Goal: Navigation & Orientation: Understand site structure

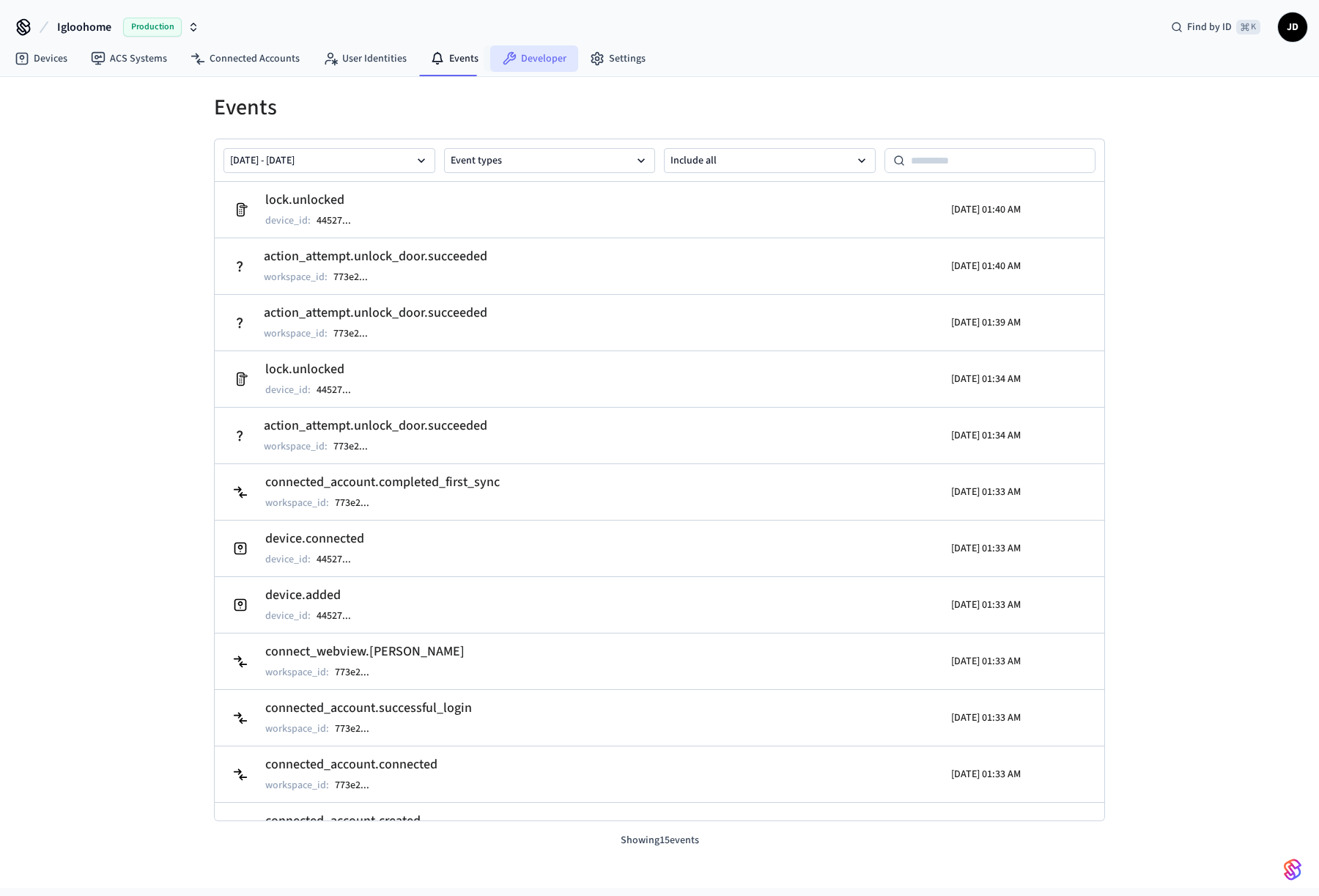
click at [537, 64] on link "Developer" at bounding box center [534, 59] width 88 height 27
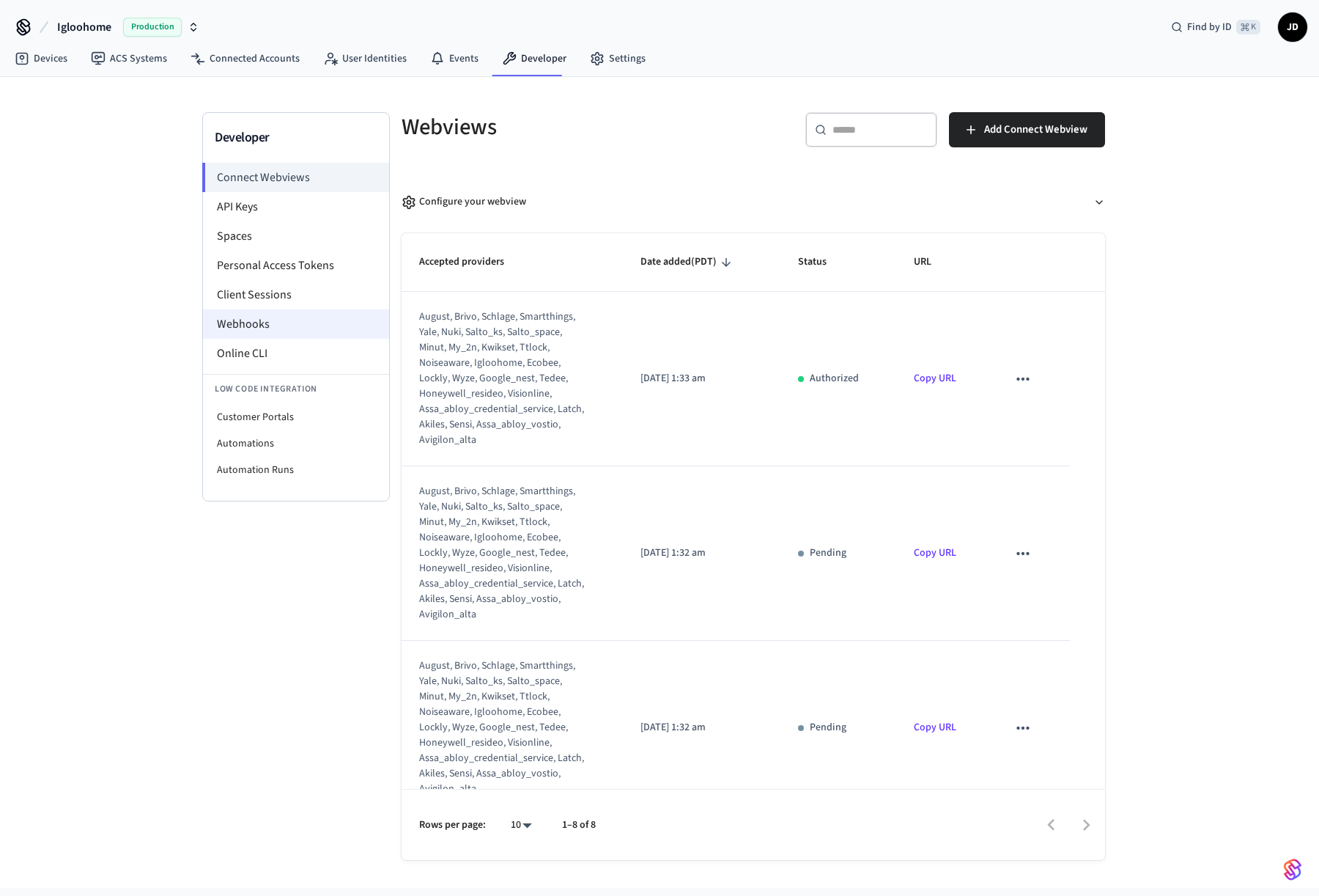
click at [312, 318] on li "Webhooks" at bounding box center [296, 324] width 186 height 30
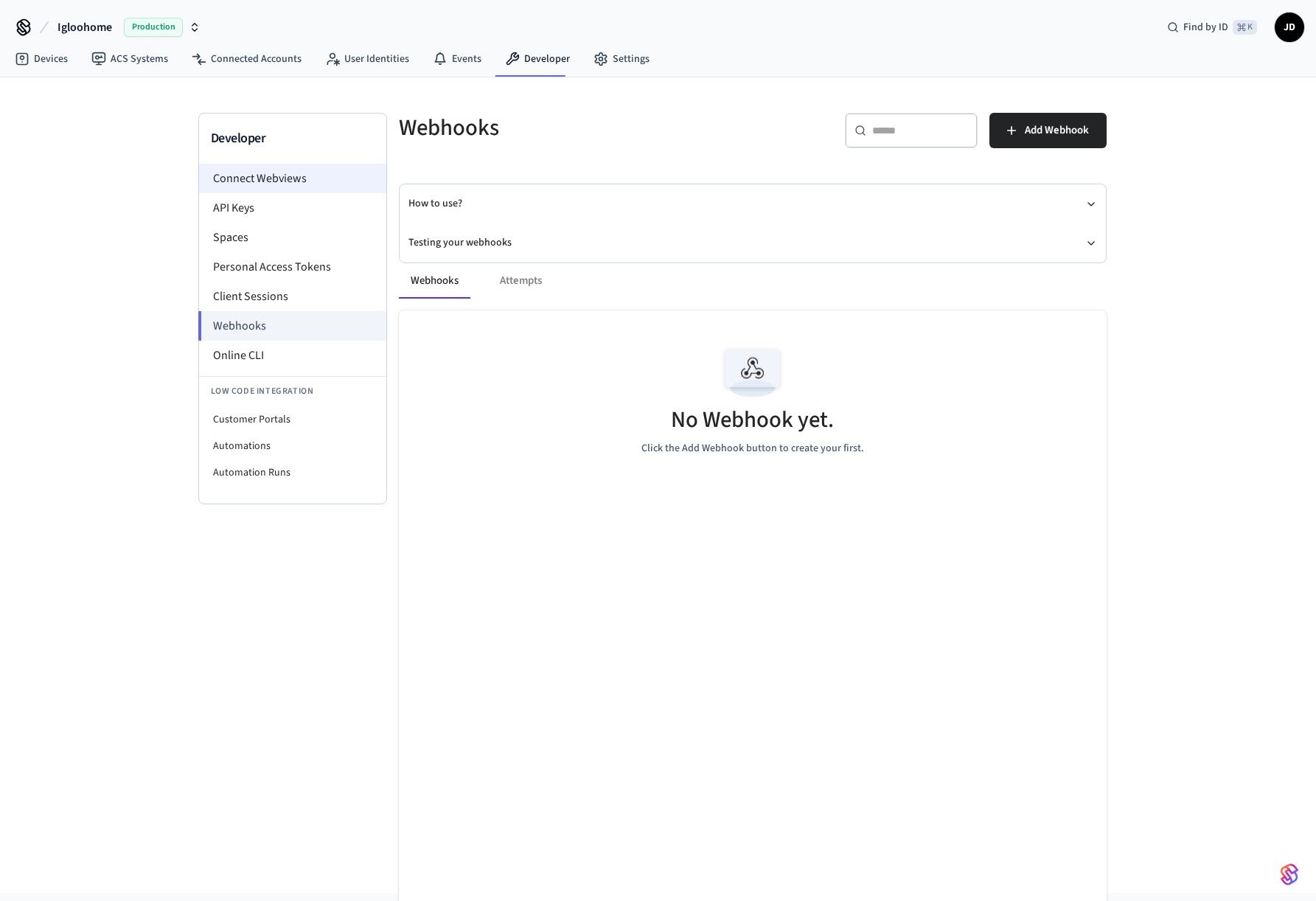
click at [278, 178] on li "Connect Webviews" at bounding box center [293, 178] width 187 height 30
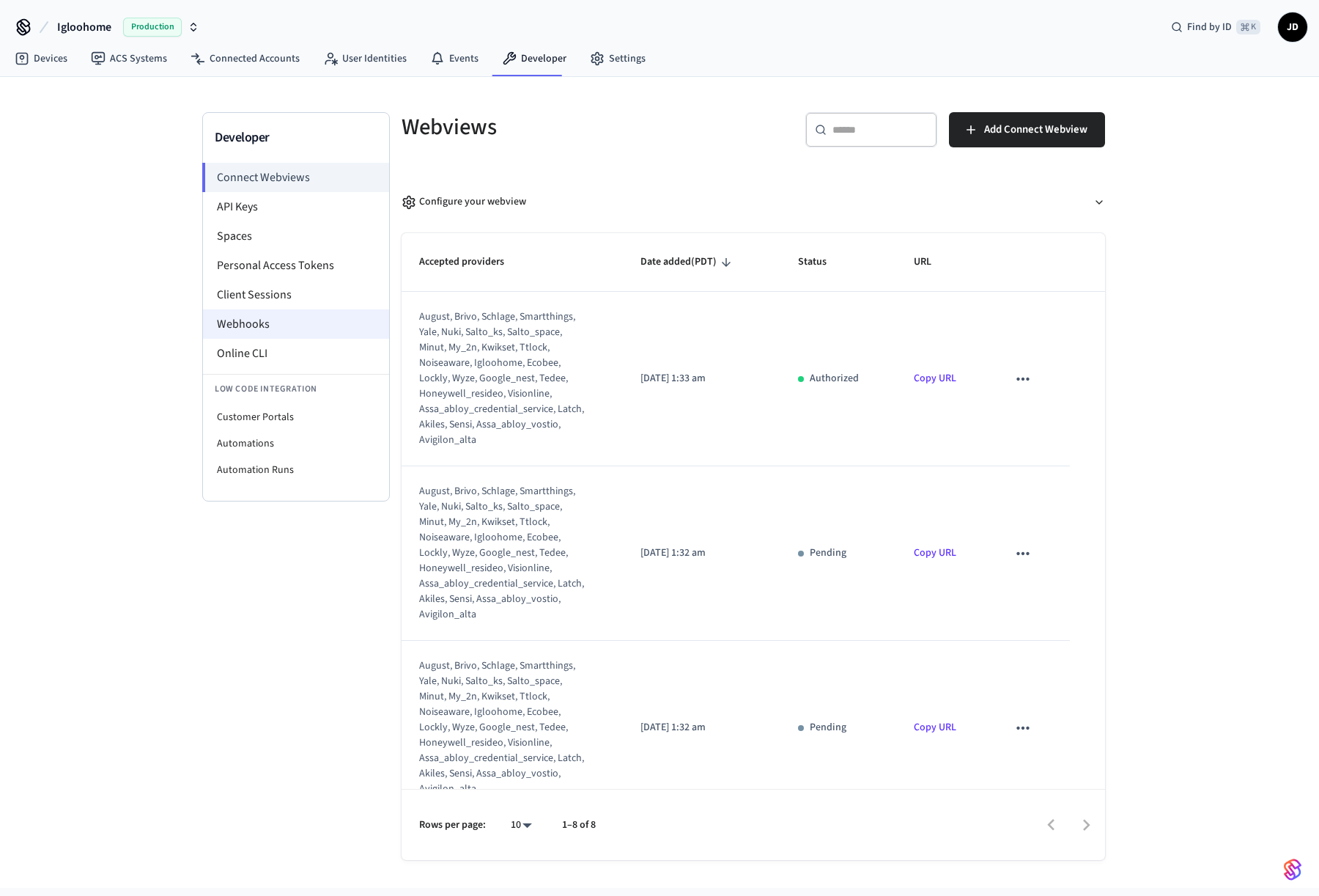
click at [309, 324] on li "Webhooks" at bounding box center [296, 324] width 186 height 30
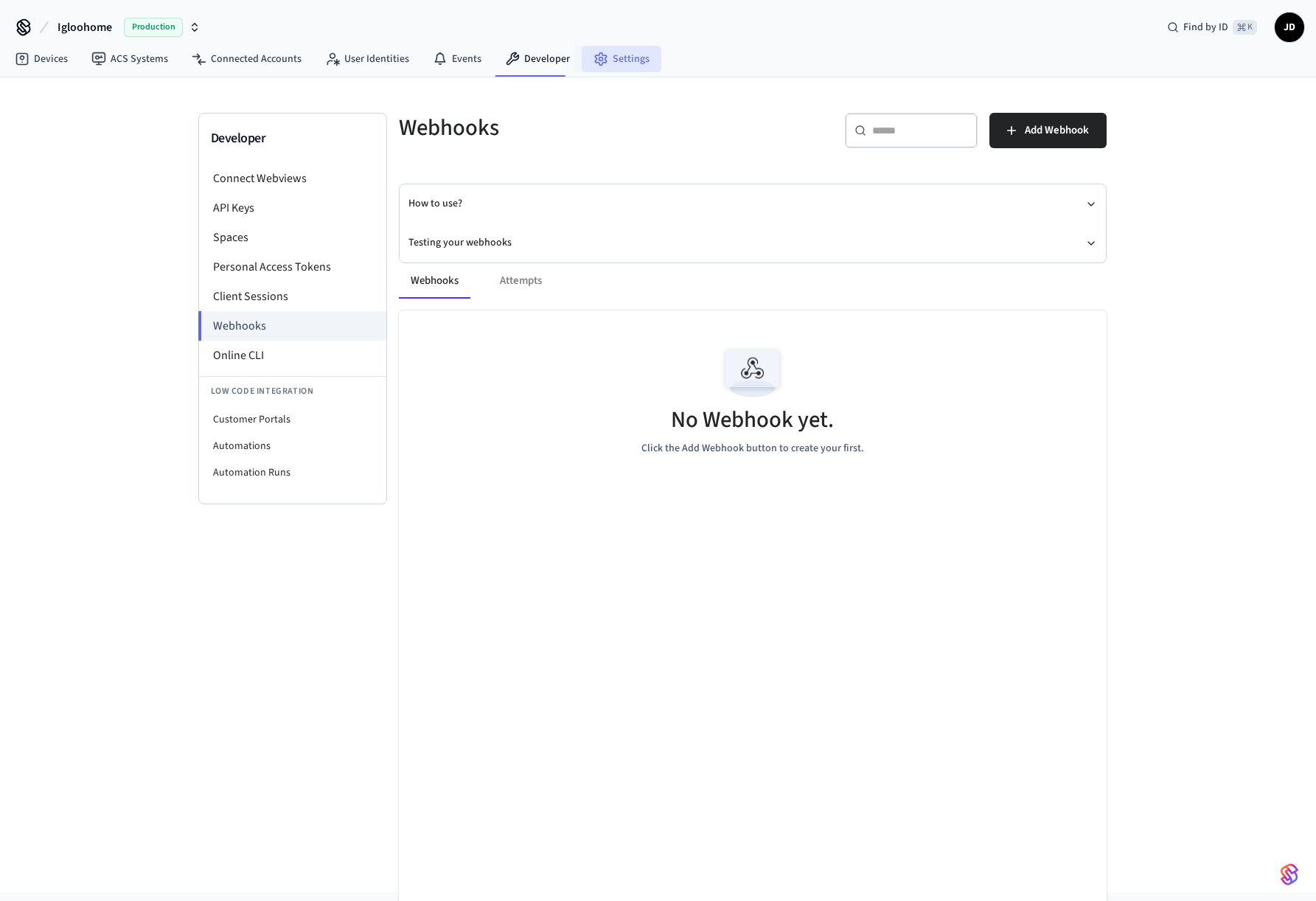
click at [627, 59] on link "Settings" at bounding box center [621, 59] width 79 height 27
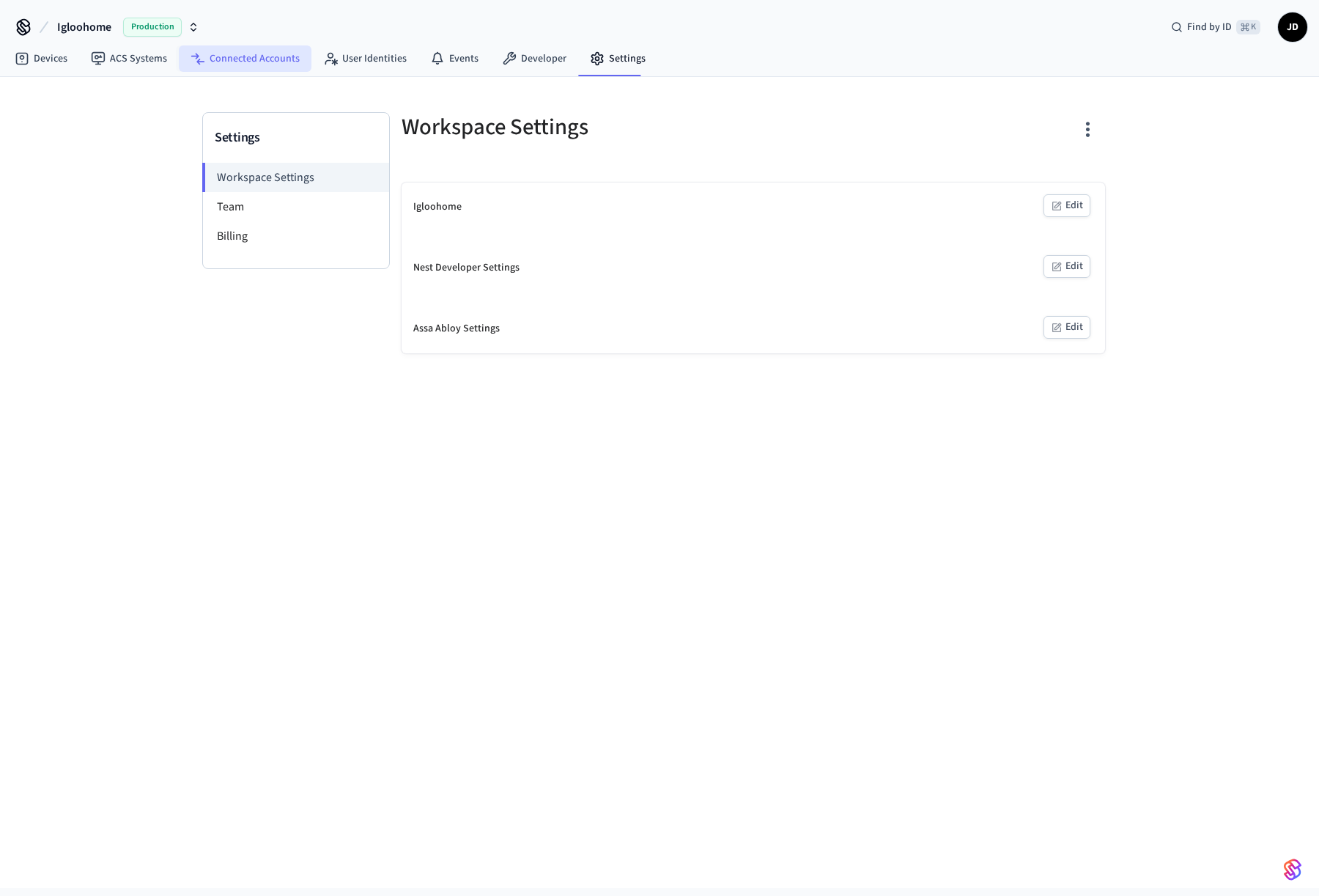
click at [234, 64] on link "Connected Accounts" at bounding box center [245, 59] width 133 height 27
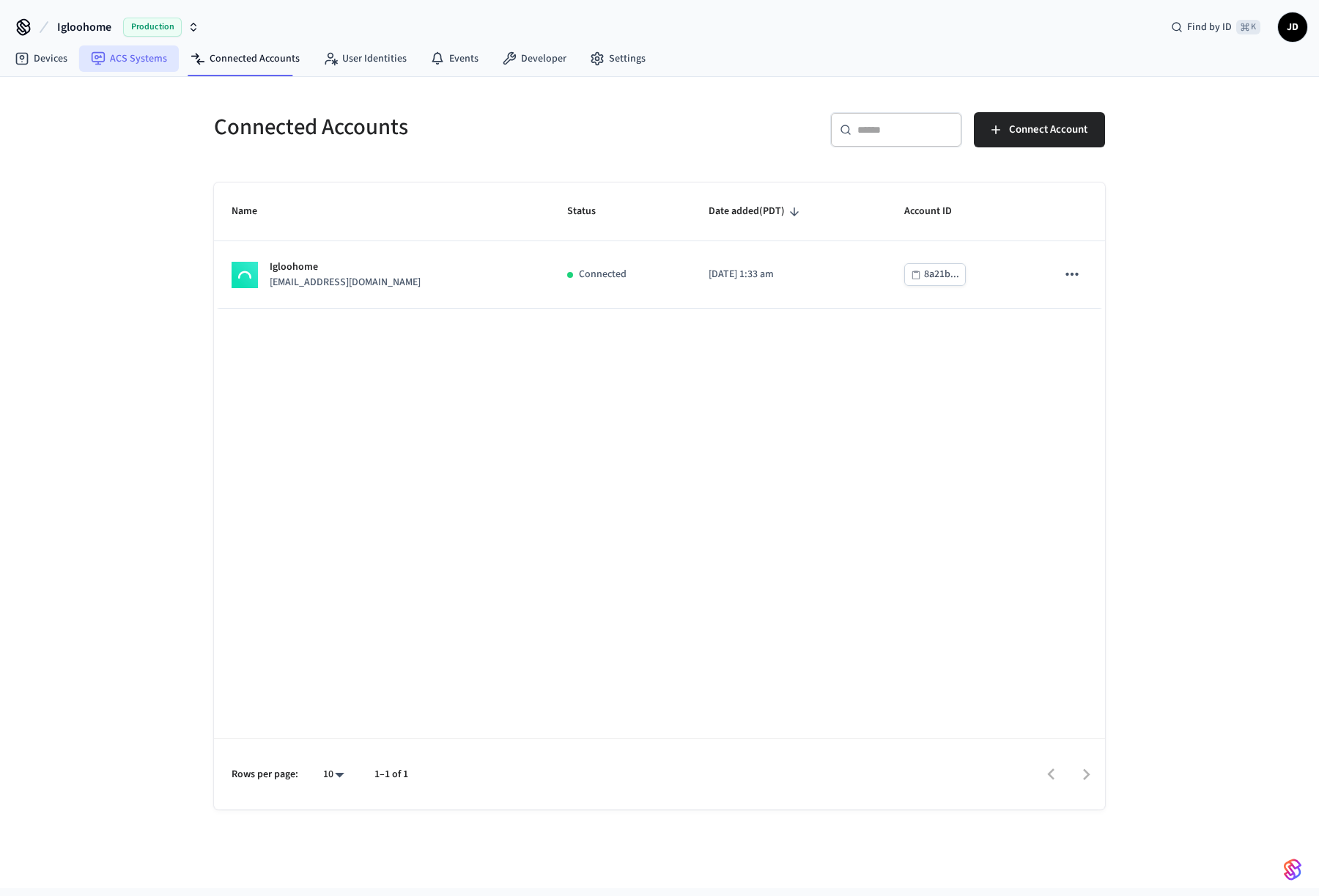
click at [114, 58] on link "ACS Systems" at bounding box center [129, 59] width 100 height 27
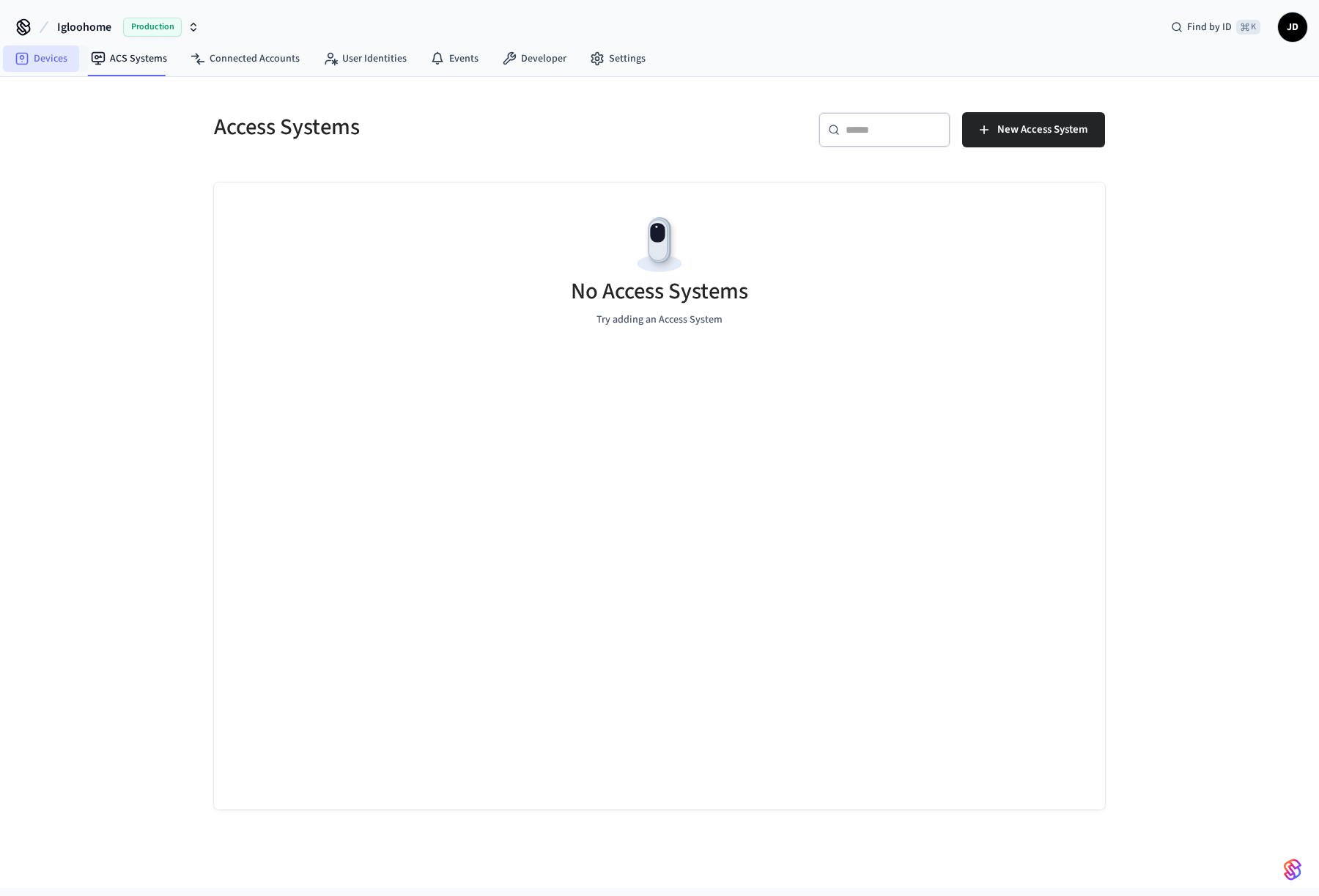
click at [59, 52] on link "Devices" at bounding box center [41, 59] width 76 height 27
